Goal: Task Accomplishment & Management: Complete application form

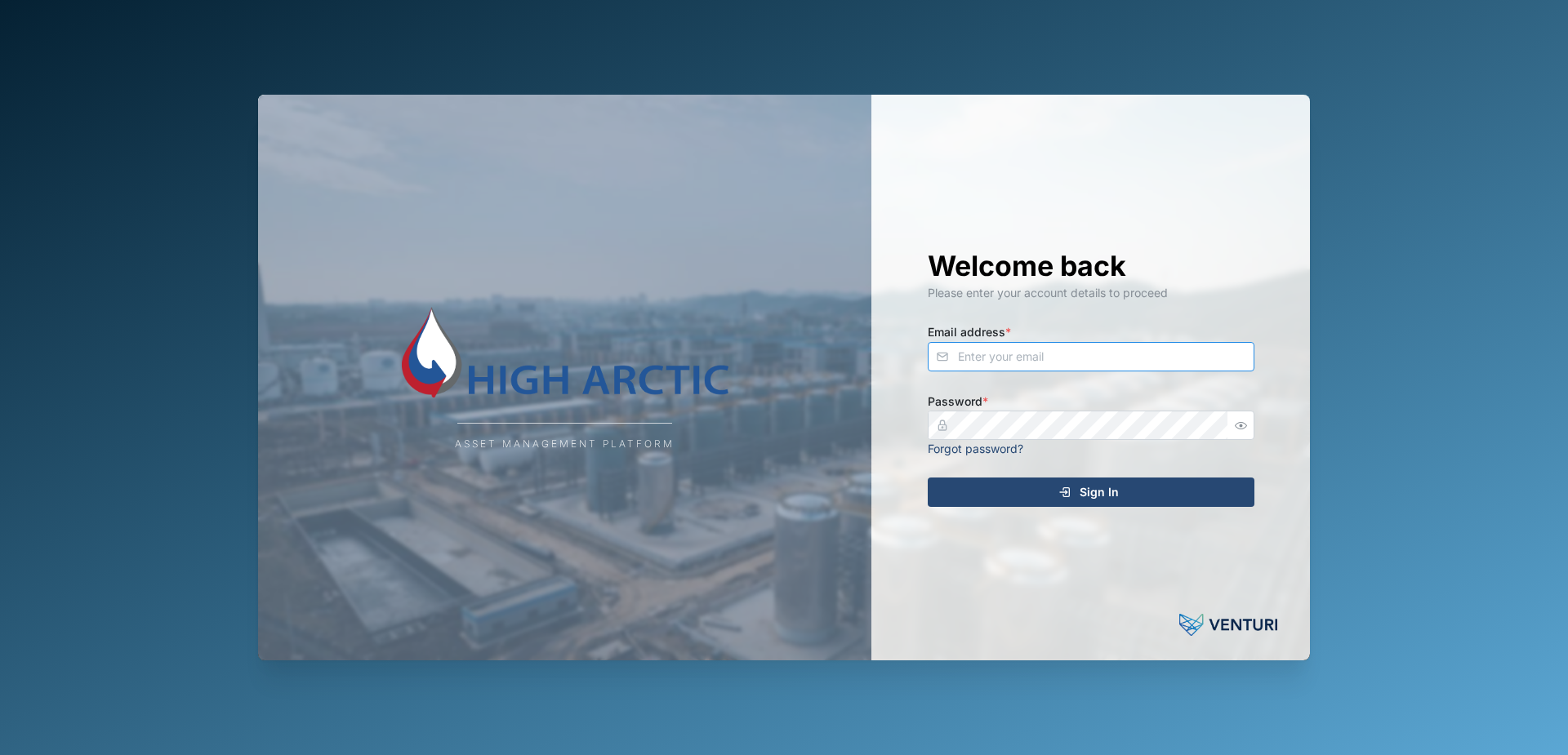
click at [1050, 353] on input "Email address *" at bounding box center [1090, 356] width 326 height 29
type input "[PERSON_NAME][EMAIL_ADDRESS][PERSON_NAME][DOMAIN_NAME]"
click at [1066, 497] on icon "submit" at bounding box center [1064, 492] width 13 height 13
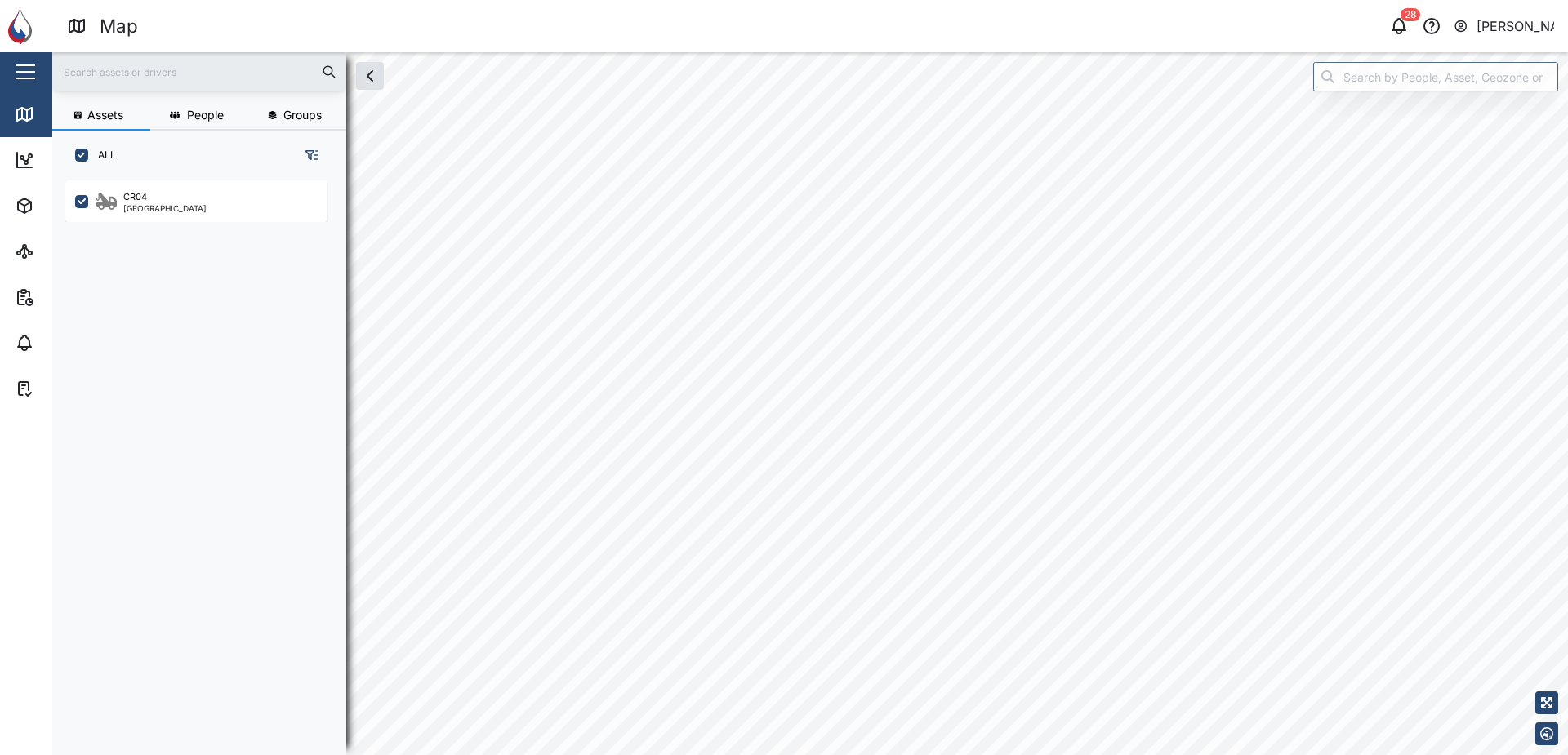
checkbox input "true"
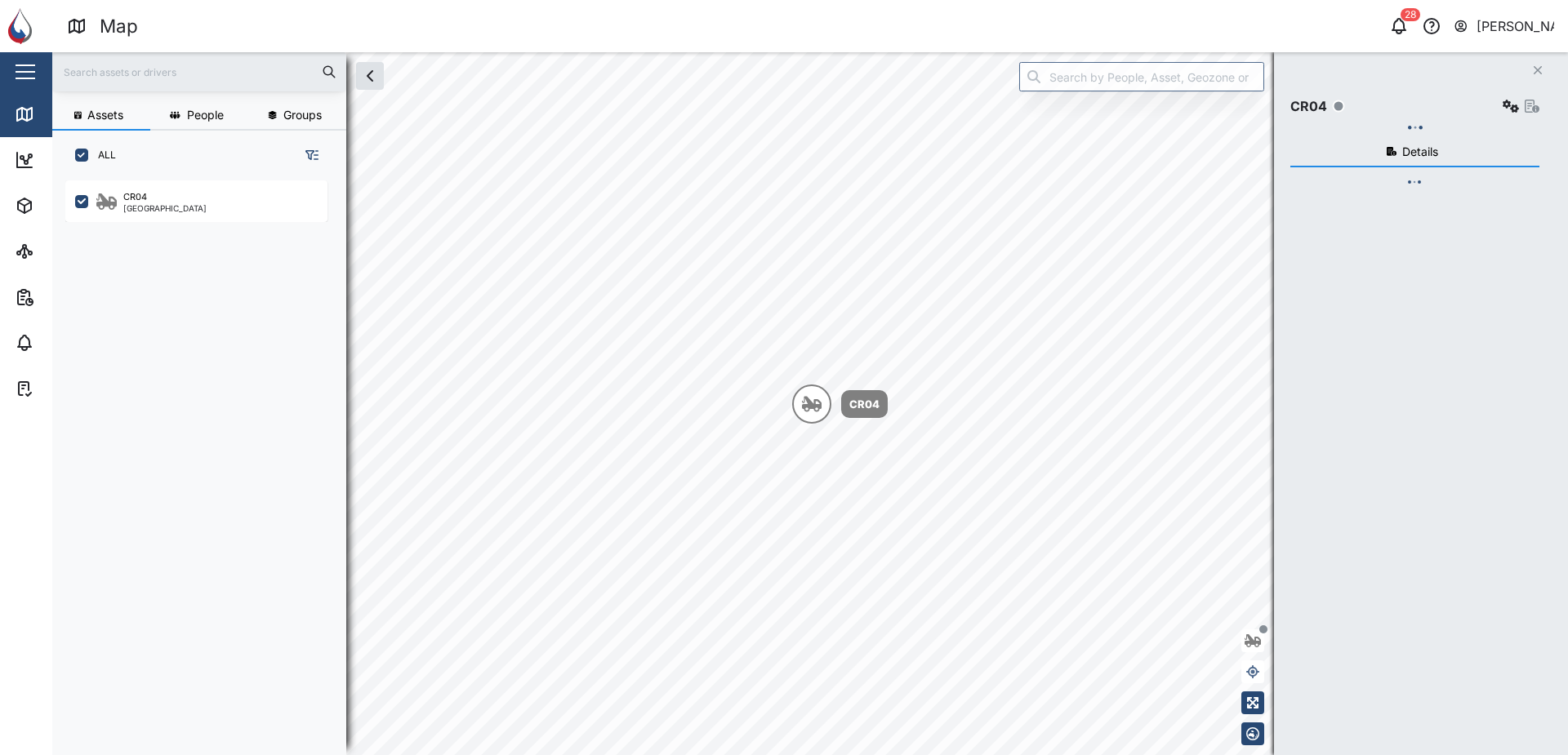
scroll to position [556, 256]
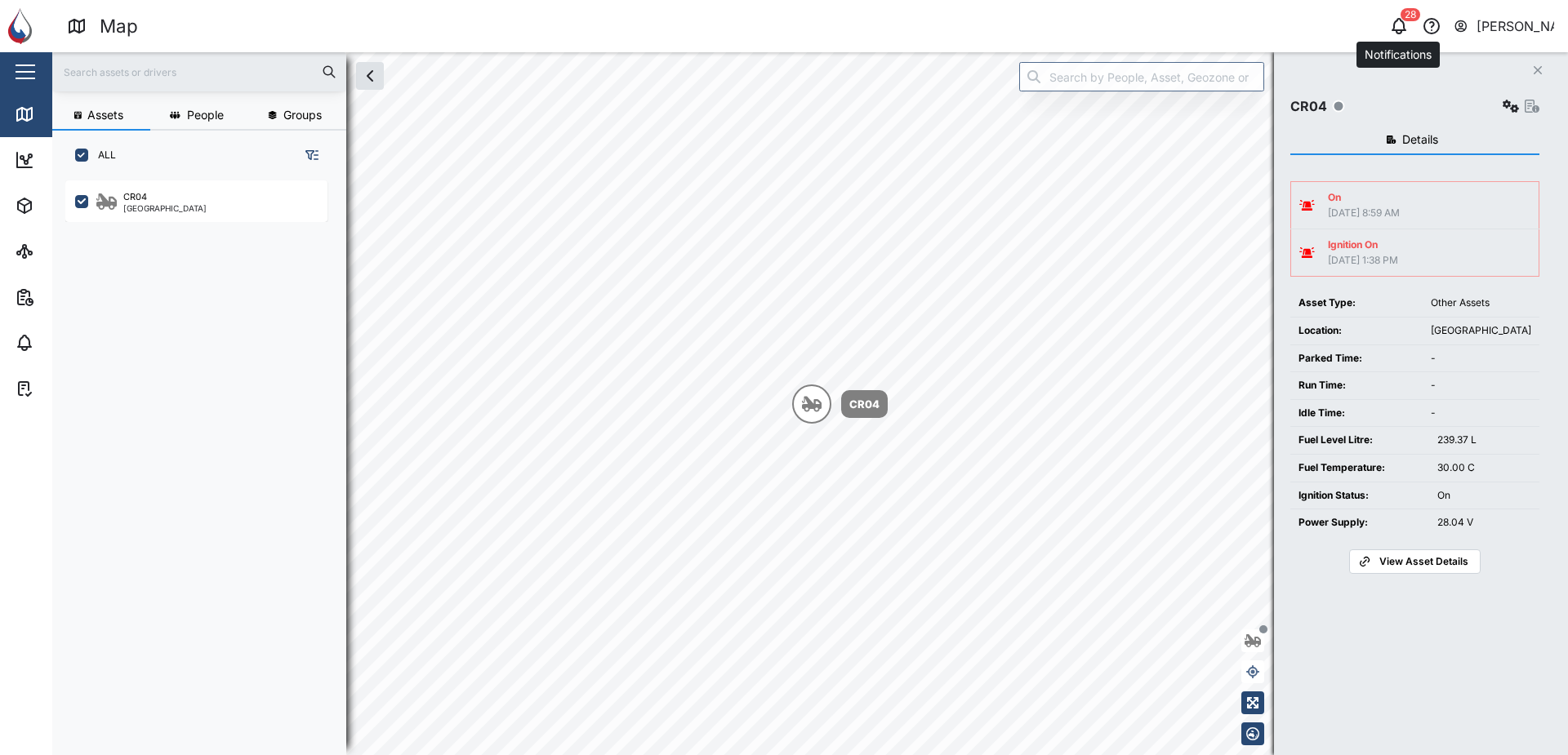
click at [1396, 27] on icon "button" at bounding box center [1399, 26] width 20 height 20
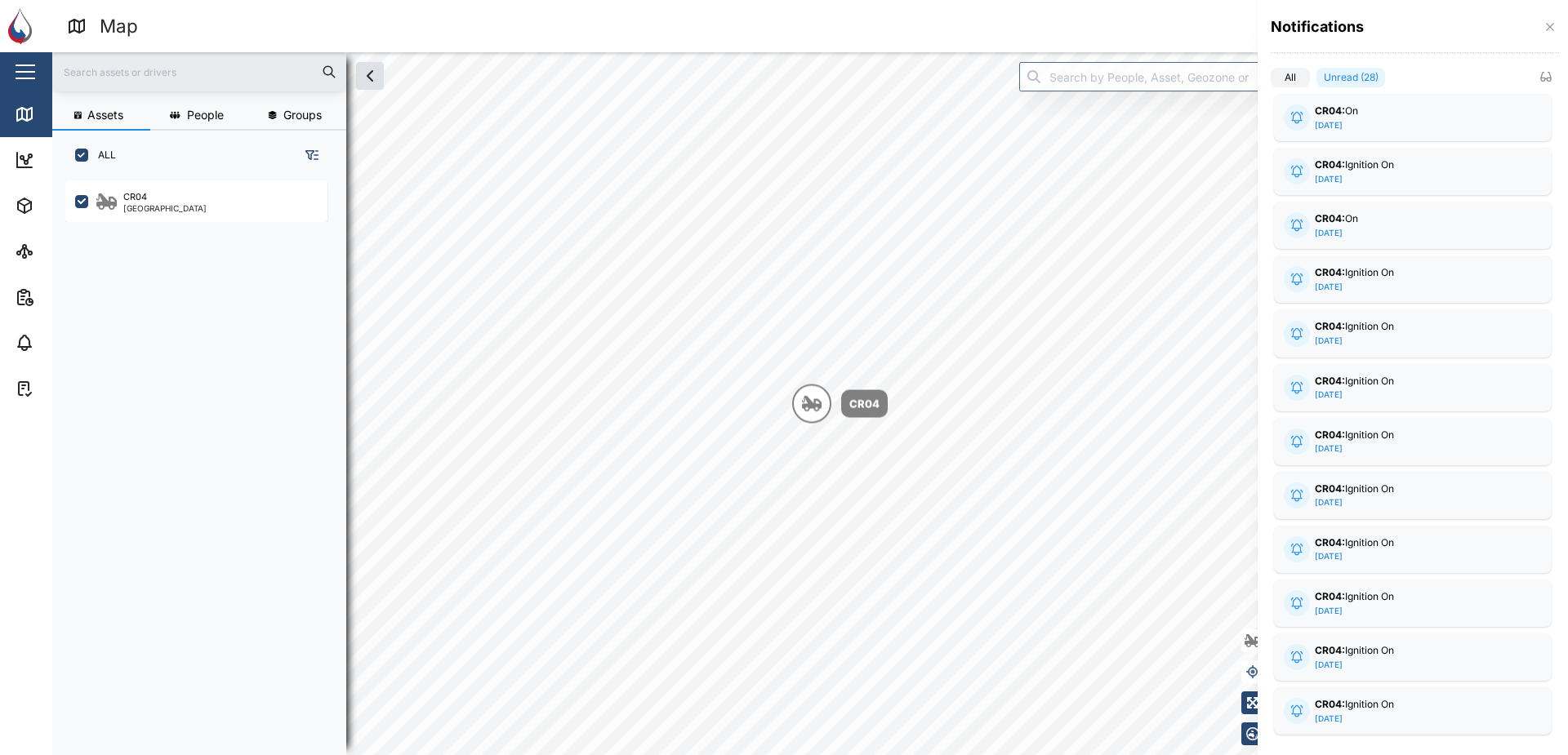
click at [1150, 13] on div at bounding box center [784, 377] width 1568 height 755
